Goal: Navigation & Orientation: Find specific page/section

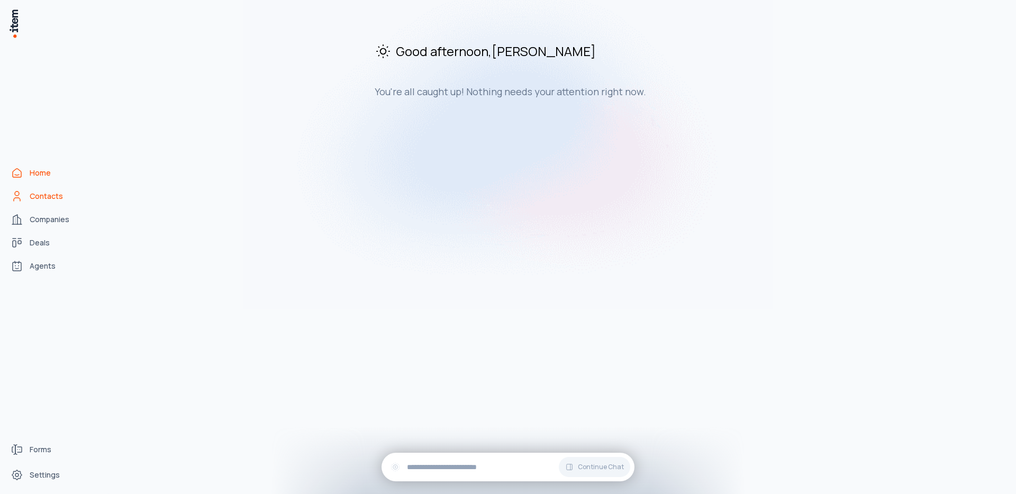
click at [63, 194] on link "Contacts" at bounding box center [46, 196] width 80 height 21
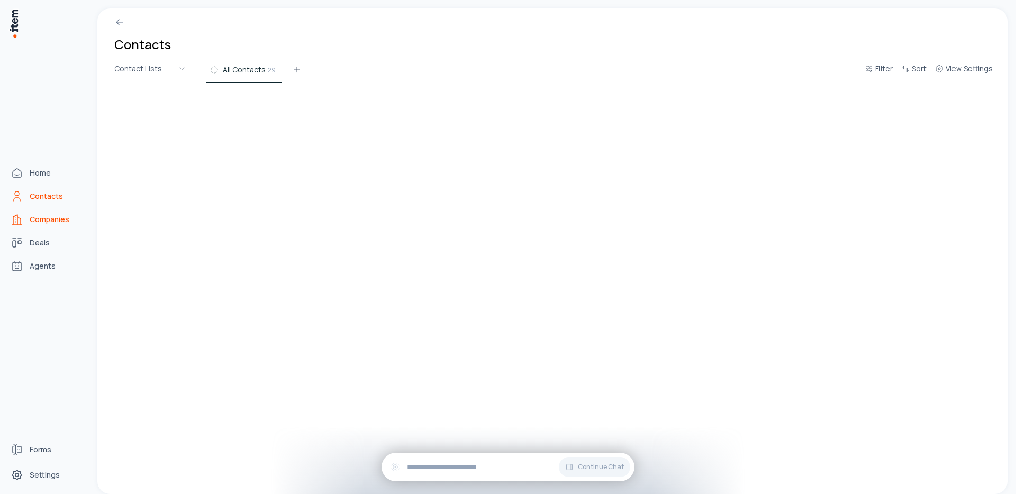
click at [54, 221] on span "Companies" at bounding box center [50, 219] width 40 height 11
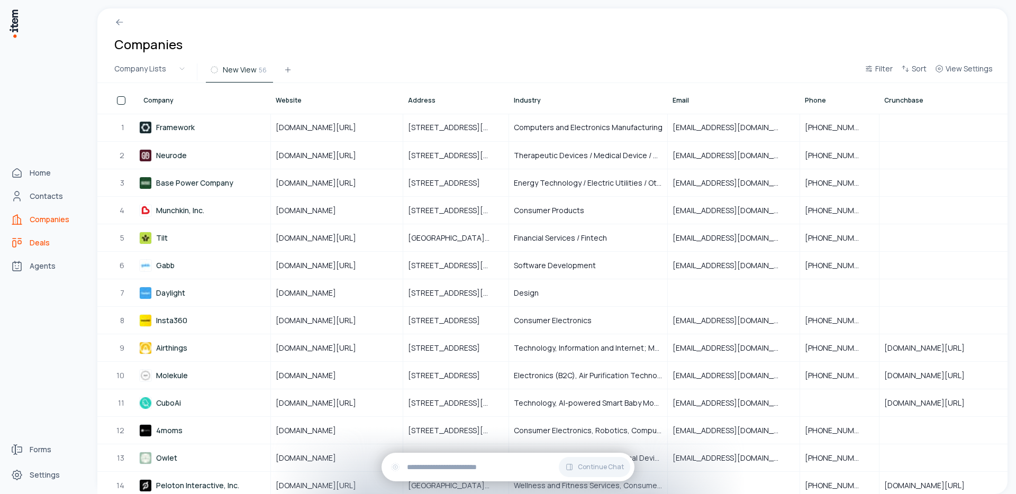
click at [26, 245] on link "Deals" at bounding box center [46, 242] width 80 height 21
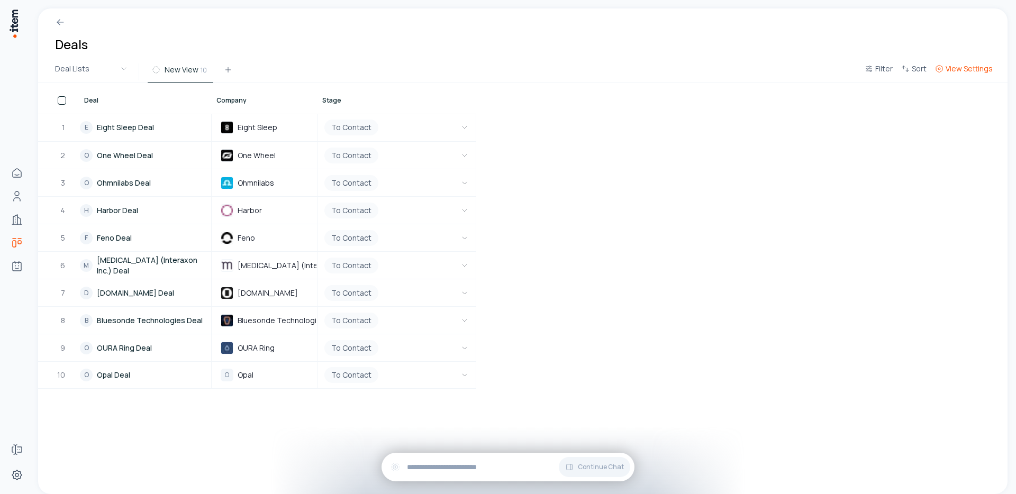
click at [976, 72] on span "View Settings" at bounding box center [968, 68] width 47 height 11
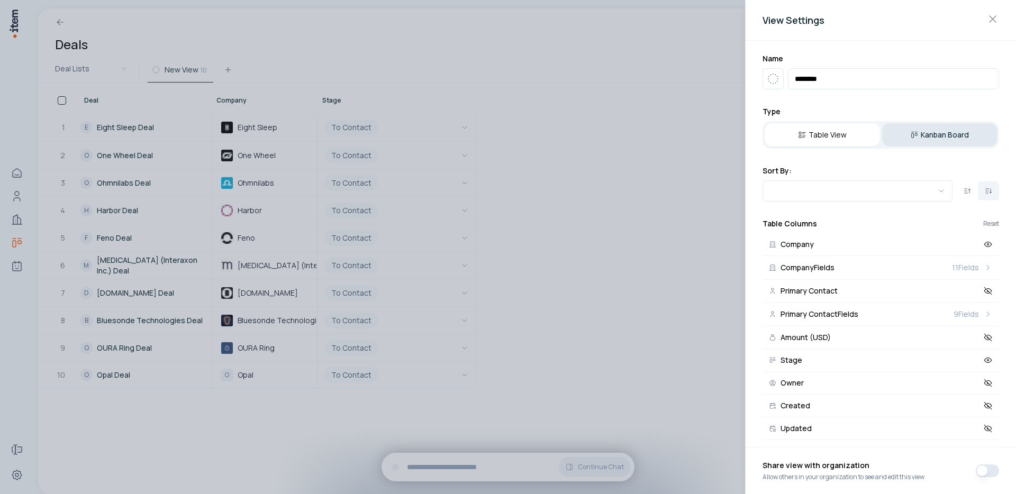
click at [939, 129] on button "Kanban Board" at bounding box center [939, 134] width 115 height 23
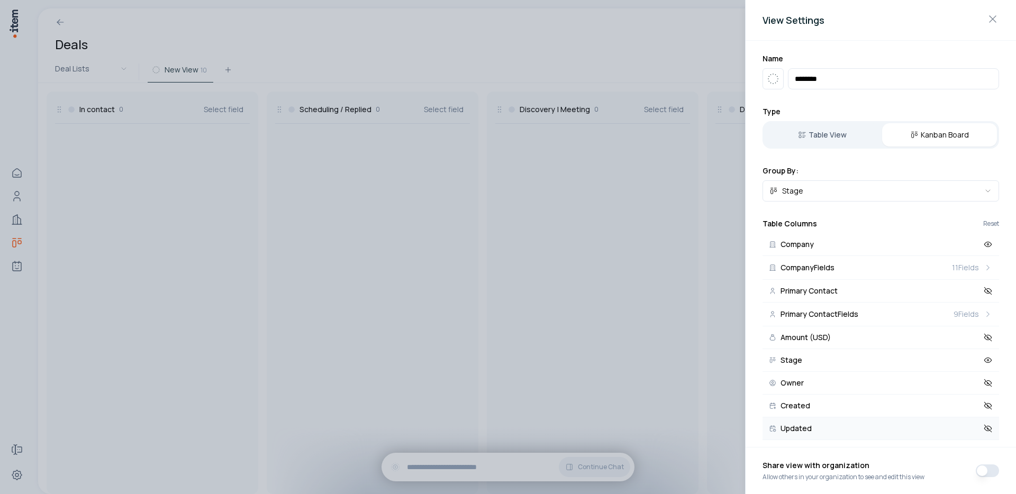
scroll to position [6, 0]
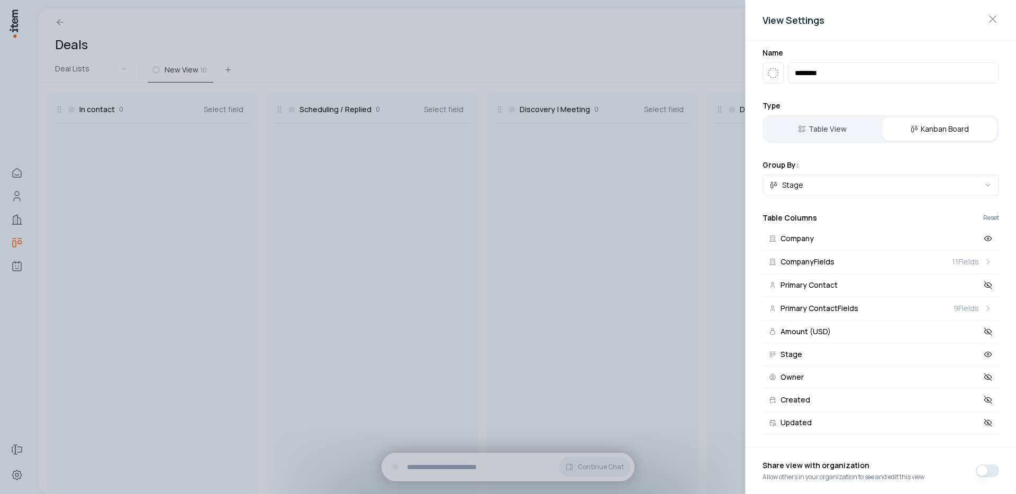
drag, startPoint x: 945, startPoint y: 357, endPoint x: 943, endPoint y: 217, distance: 139.7
click at [943, 217] on div "Table Columns Reset Company Company Fields 11 Fields Primary Contact Primary Co…" at bounding box center [880, 324] width 236 height 222
click at [983, 355] on icon at bounding box center [988, 355] width 10 height 10
click at [819, 185] on body "Home Contacts Companies Deals Agents Forms Settings Deals Deal Lists New View 1…" at bounding box center [508, 247] width 1016 height 494
click at [717, 201] on div at bounding box center [508, 247] width 1016 height 494
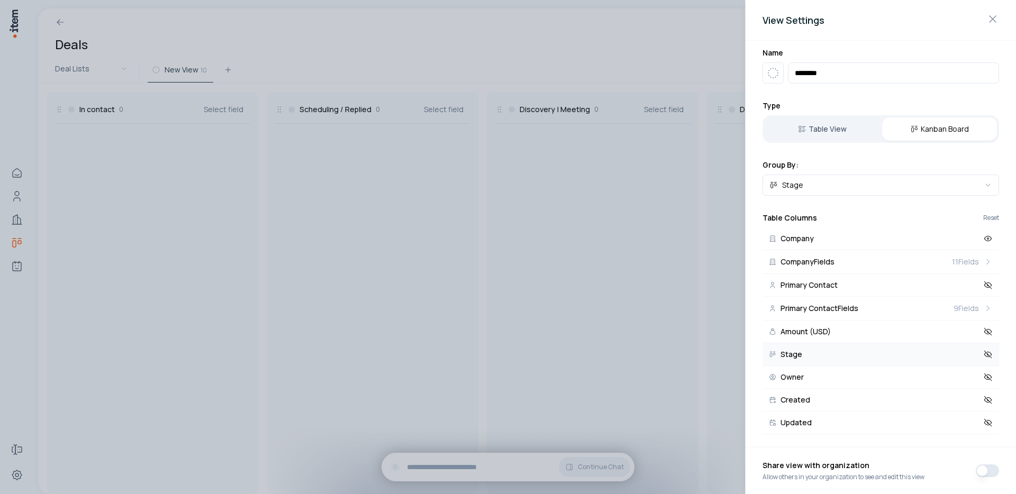
click at [684, 194] on div at bounding box center [508, 247] width 1016 height 494
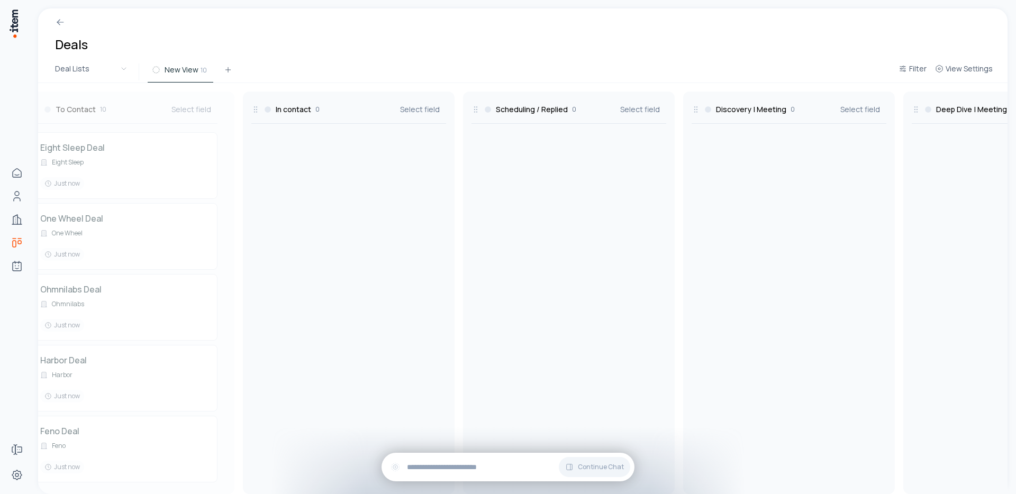
scroll to position [0, 0]
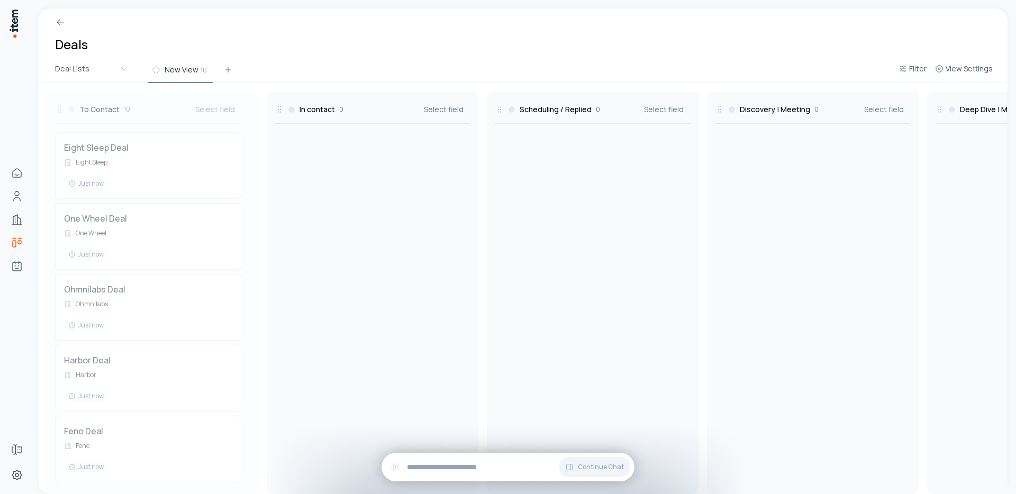
drag, startPoint x: 804, startPoint y: 107, endPoint x: 111, endPoint y: 127, distance: 693.2
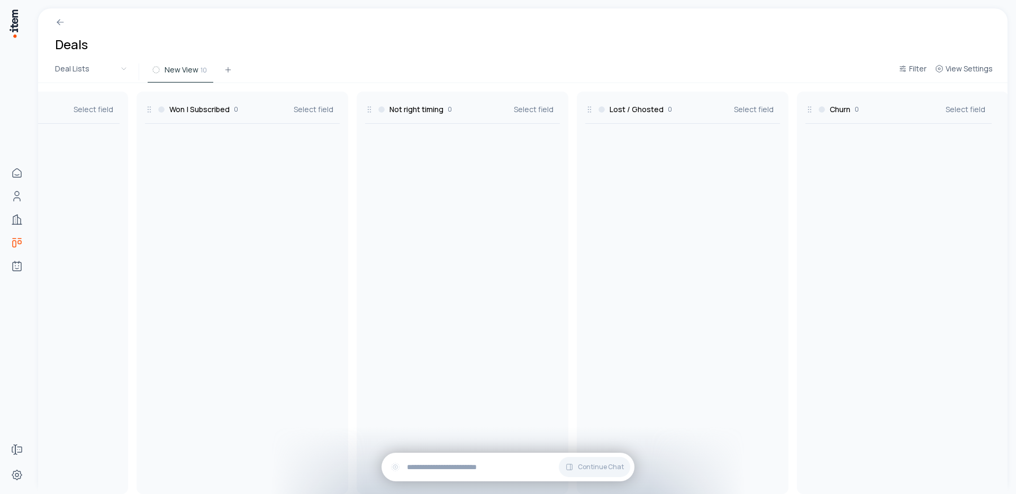
scroll to position [0, 1240]
click at [605, 113] on h3 "Lost / Ghosted" at bounding box center [627, 109] width 54 height 11
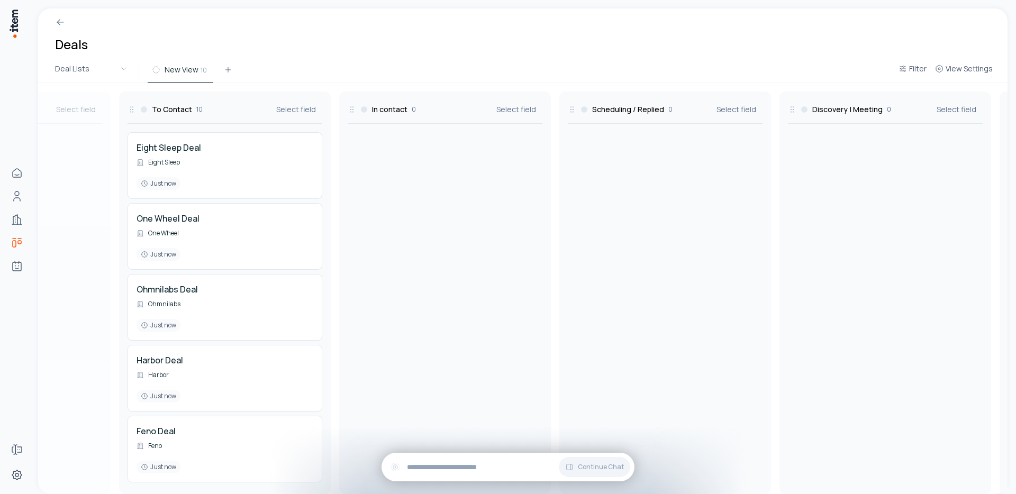
scroll to position [0, 0]
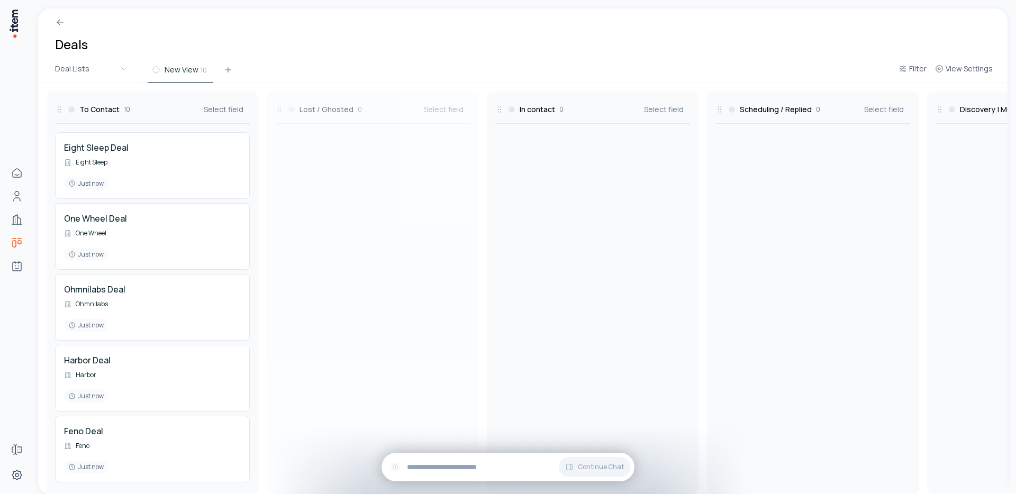
drag, startPoint x: 578, startPoint y: 110, endPoint x: 355, endPoint y: 113, distance: 222.2
drag, startPoint x: 577, startPoint y: 109, endPoint x: 286, endPoint y: 193, distance: 303.2
drag, startPoint x: 834, startPoint y: 113, endPoint x: 656, endPoint y: 99, distance: 177.7
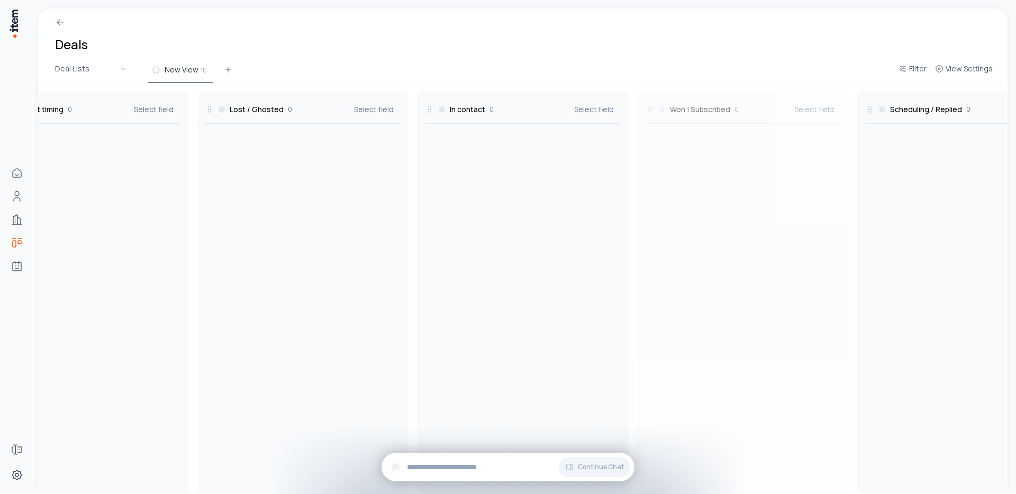
drag, startPoint x: 427, startPoint y: 106, endPoint x: 612, endPoint y: 116, distance: 185.4
click at [612, 116] on div "To Contact 10 Select field Eight Sleep Deal Eight Sleep Just now One Wheel Deal…" at bounding box center [852, 288] width 2209 height 411
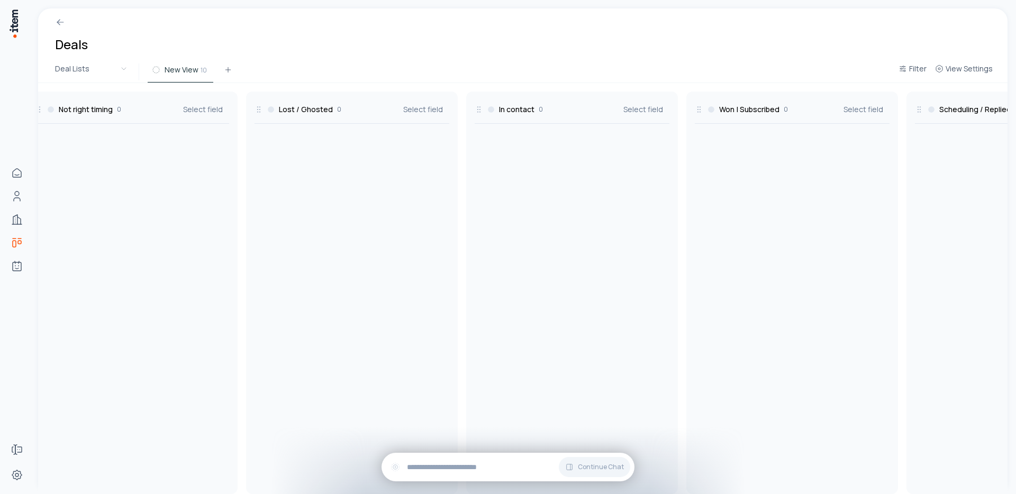
scroll to position [0, 236]
click at [474, 103] on div "In contact 0 Select field" at bounding box center [576, 293] width 212 height 403
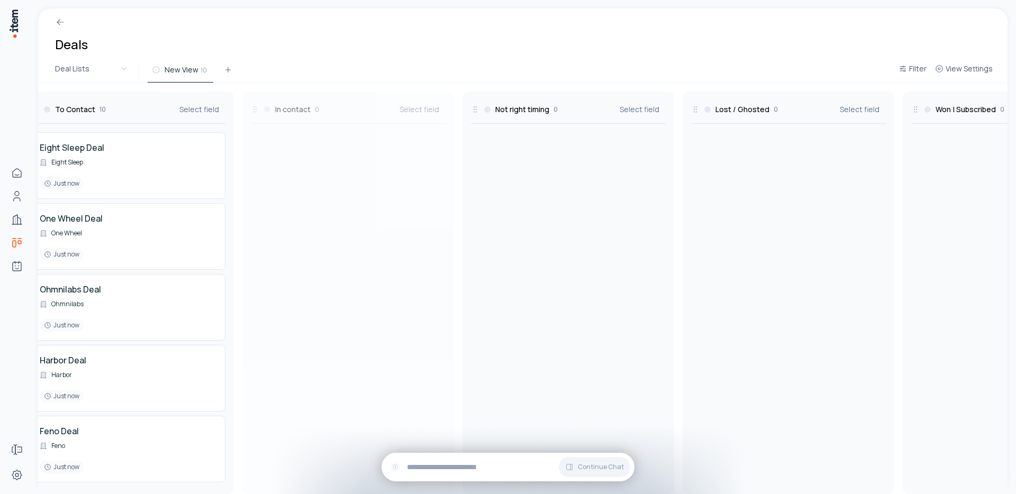
scroll to position [0, 23]
drag, startPoint x: 481, startPoint y: 110, endPoint x: 284, endPoint y: 118, distance: 198.0
drag, startPoint x: 62, startPoint y: 146, endPoint x: 793, endPoint y: 170, distance: 731.4
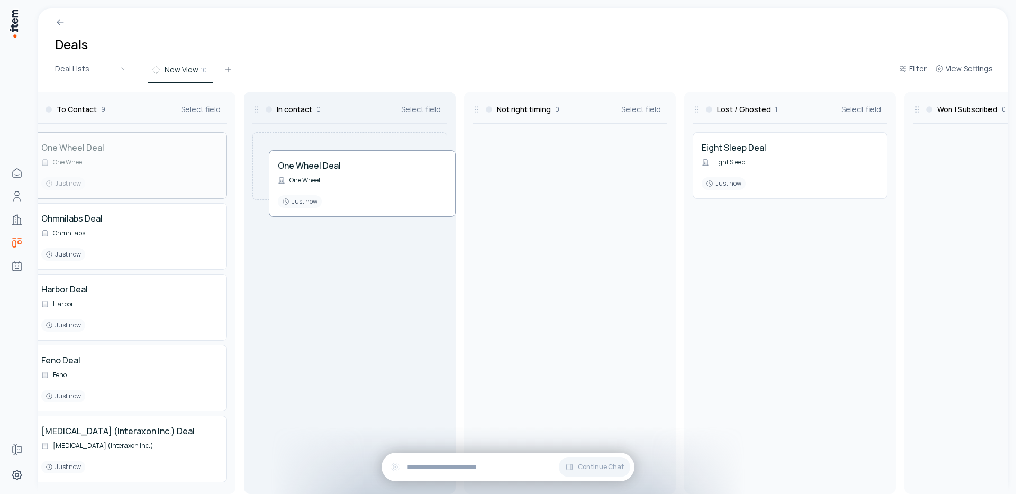
drag, startPoint x: 88, startPoint y: 144, endPoint x: 324, endPoint y: 162, distance: 237.2
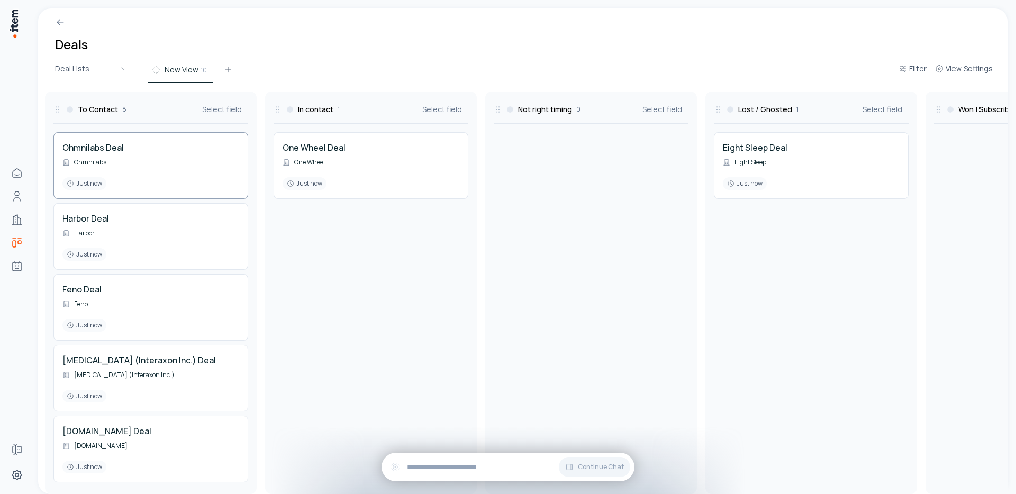
scroll to position [0, 2]
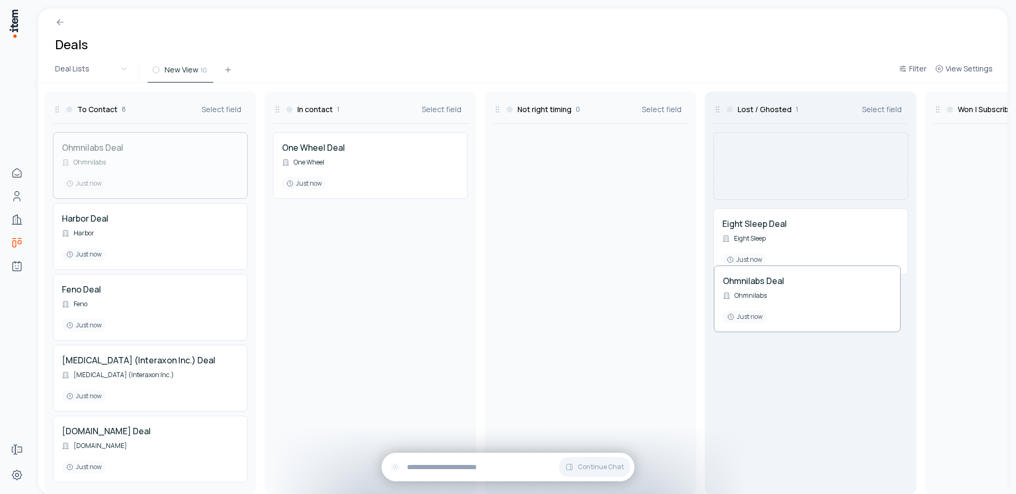
drag, startPoint x: 110, startPoint y: 153, endPoint x: 771, endPoint y: 286, distance: 674.0
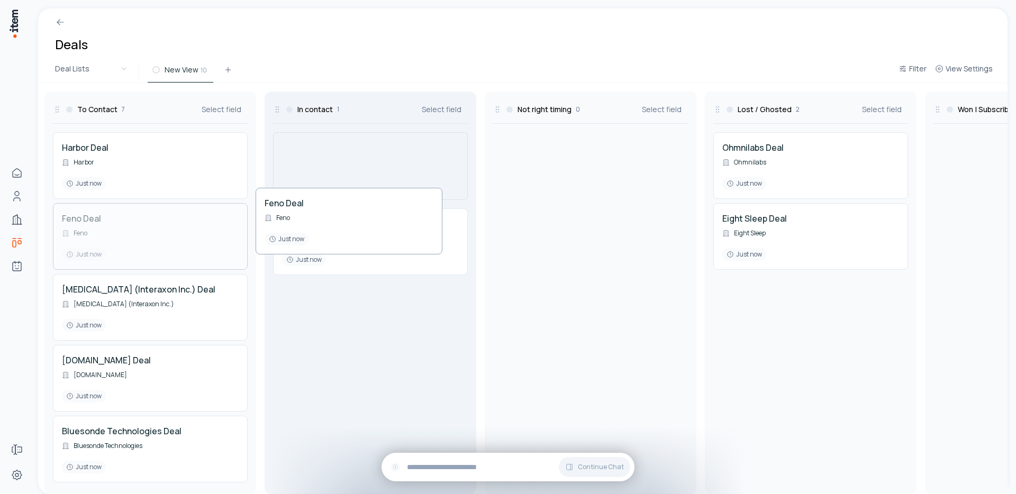
scroll to position [0, 0]
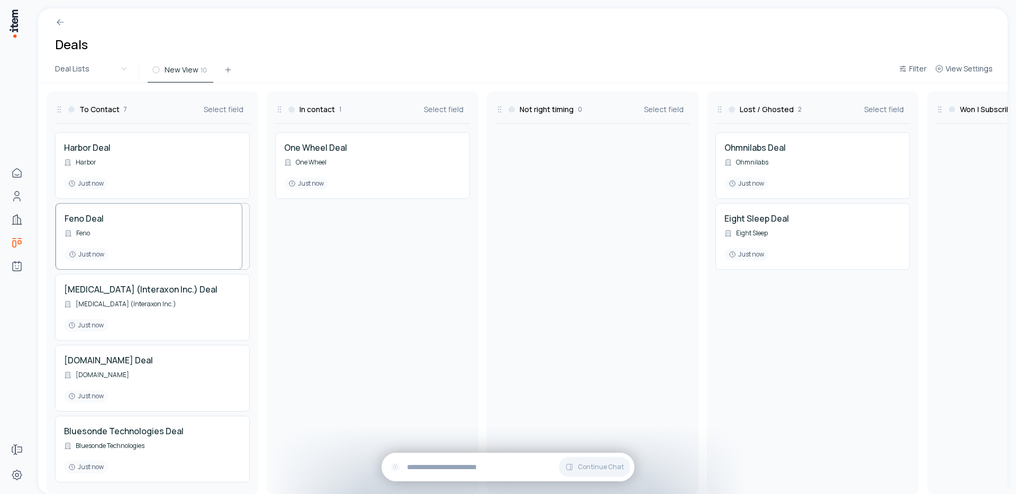
drag, startPoint x: 99, startPoint y: 218, endPoint x: 123, endPoint y: 150, distance: 72.6
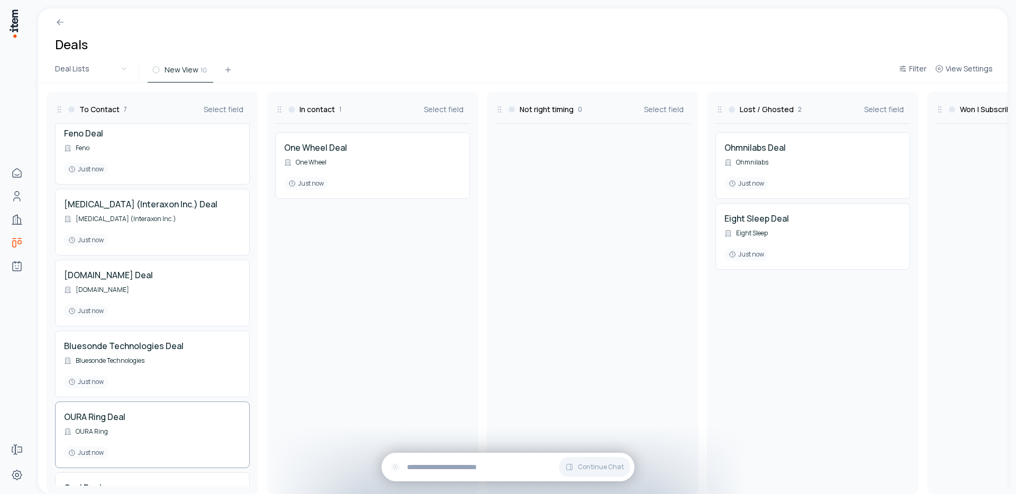
scroll to position [151, 0]
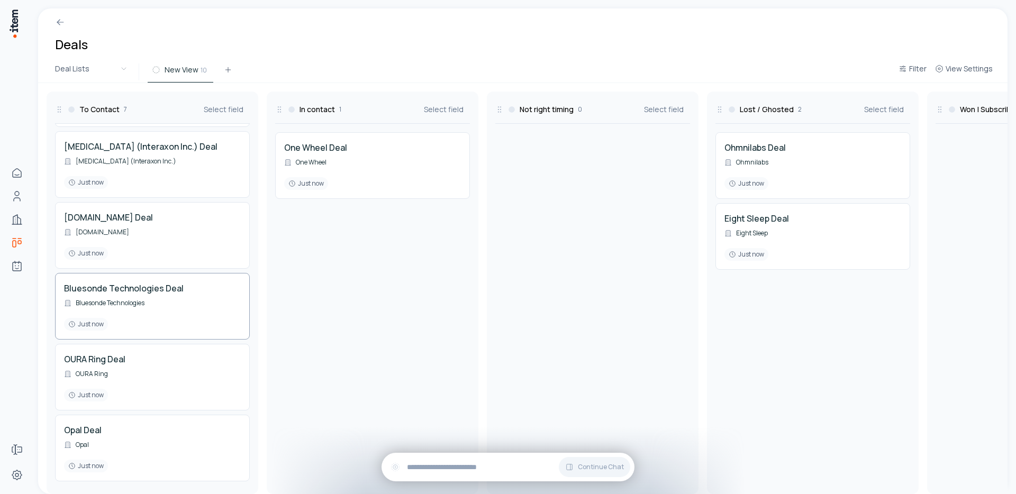
click at [91, 288] on div "Bluesonde Technologies Deal Bluesonde Technologies Just now" at bounding box center [152, 306] width 177 height 49
